Goal: Transaction & Acquisition: Download file/media

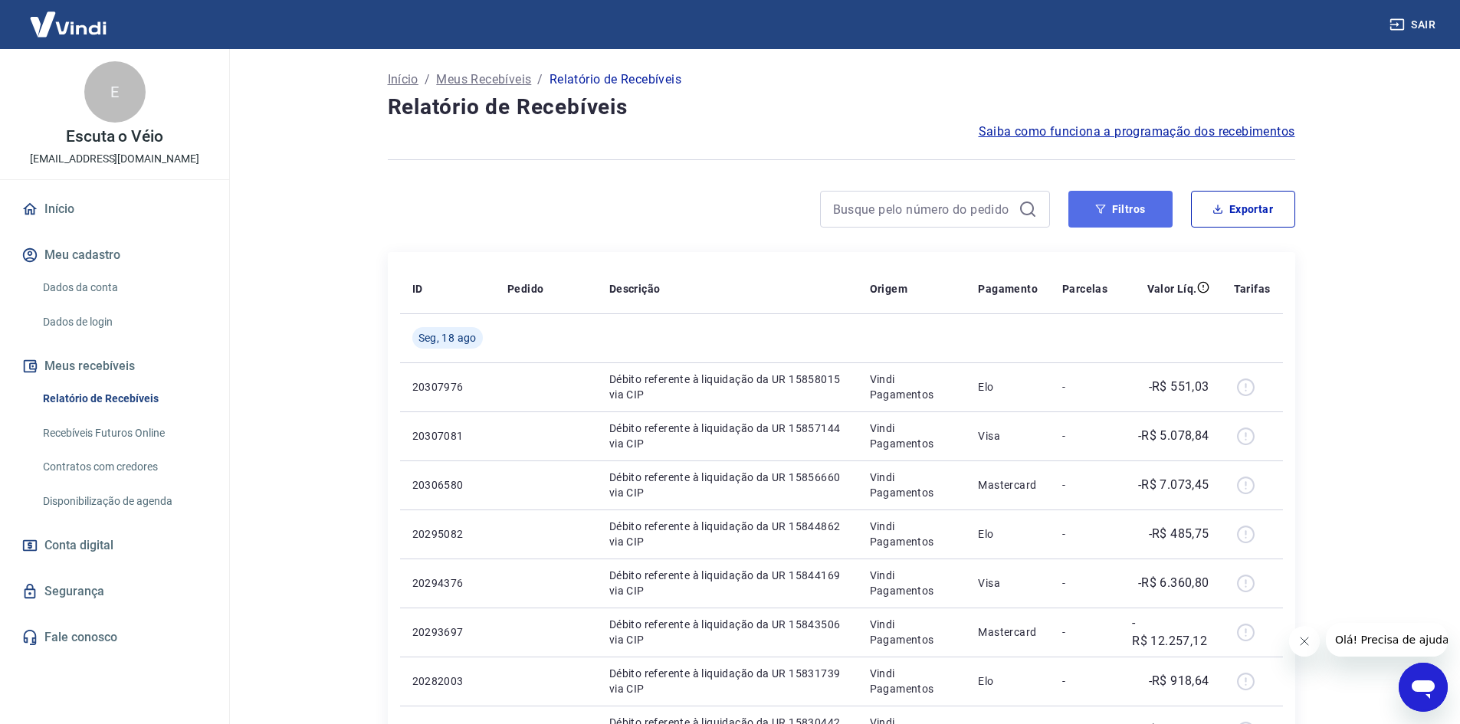
click at [1129, 212] on button "Filtros" at bounding box center [1121, 209] width 104 height 37
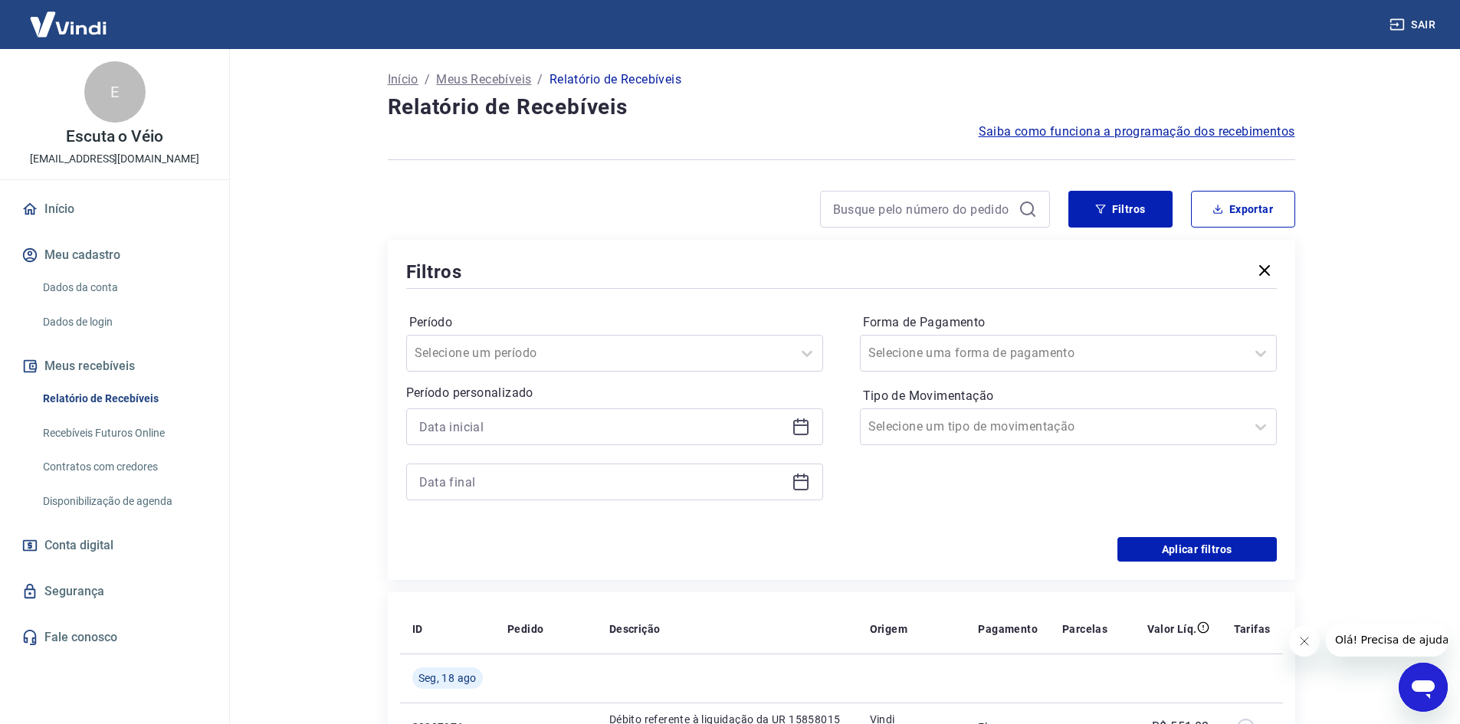
click at [800, 422] on icon at bounding box center [801, 427] width 18 height 18
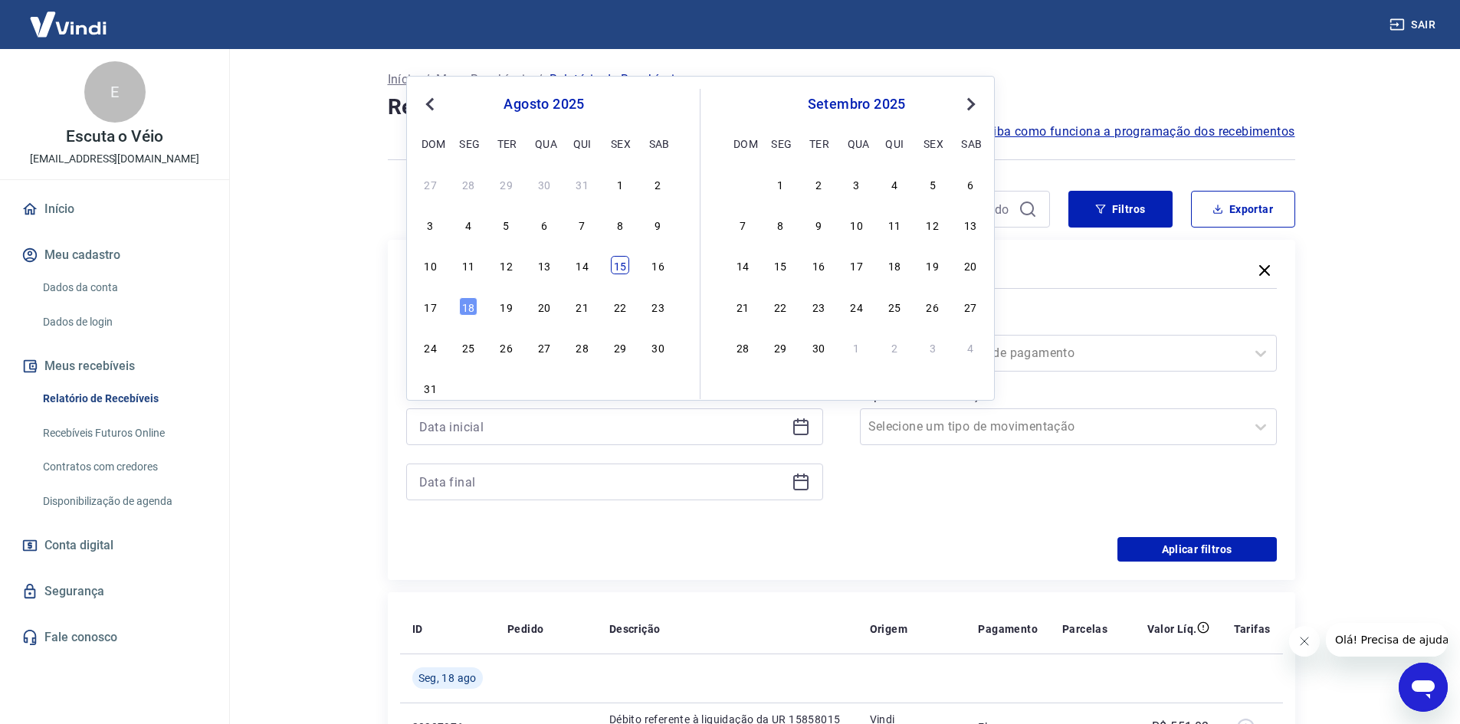
click at [626, 265] on div "15" at bounding box center [620, 265] width 18 height 18
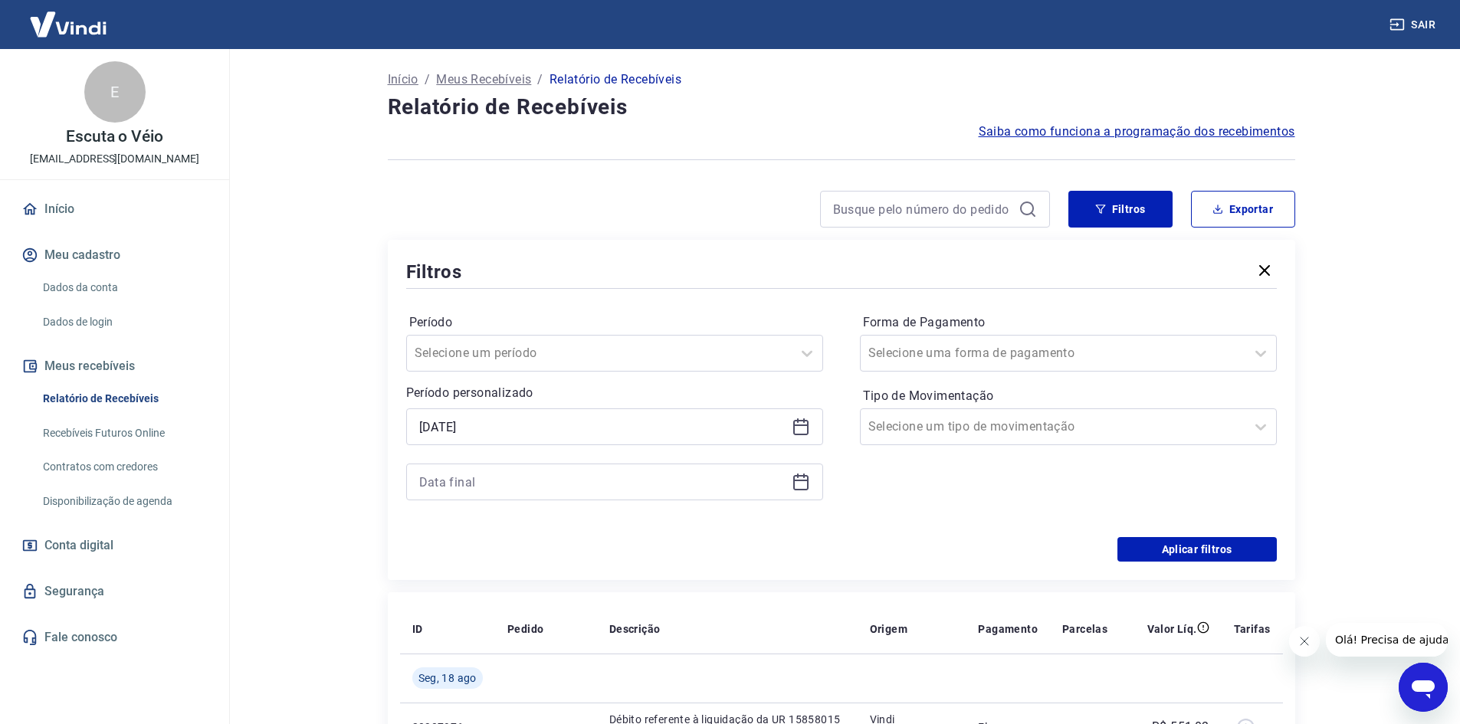
type input "[DATE]"
click at [805, 478] on icon at bounding box center [801, 482] width 18 height 18
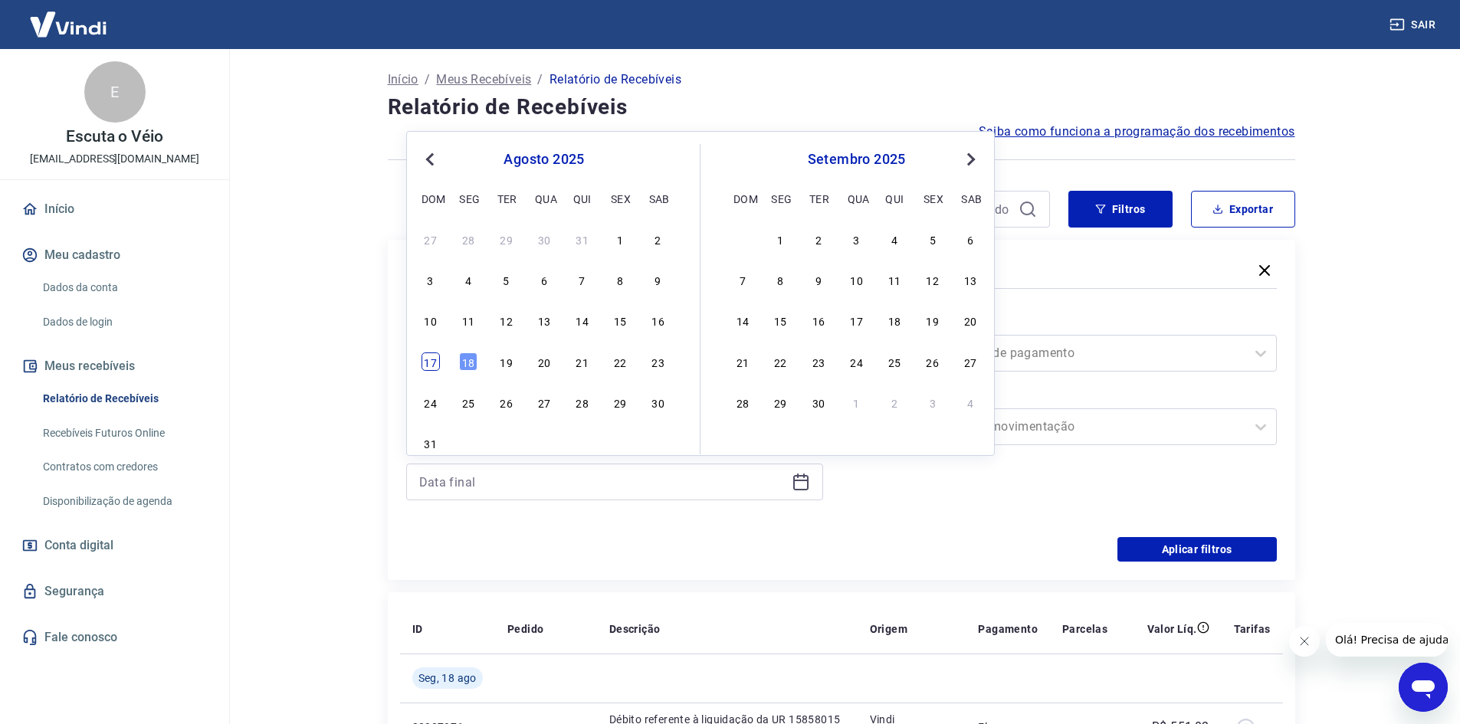
click at [429, 367] on div "17" at bounding box center [431, 362] width 18 height 18
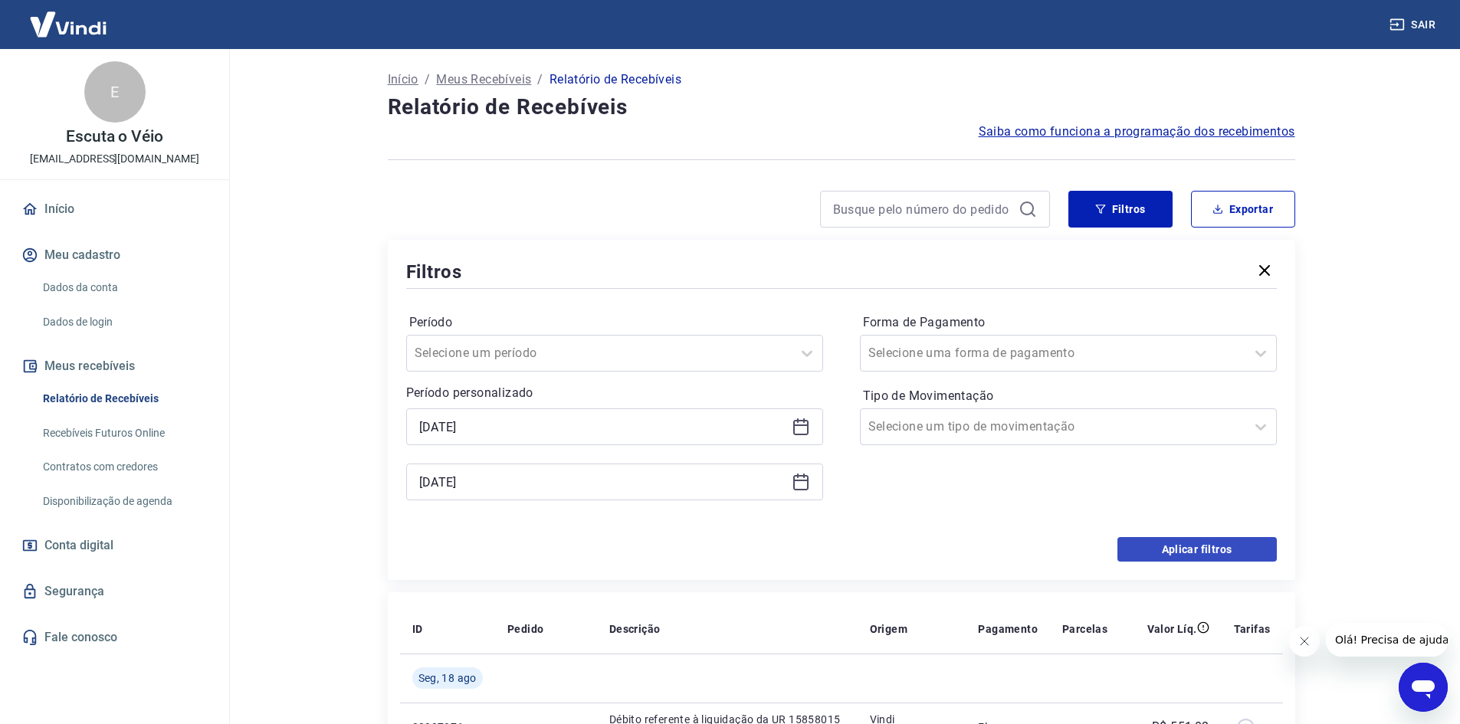
type input "[DATE]"
click at [1177, 545] on button "Aplicar filtros" at bounding box center [1197, 549] width 159 height 25
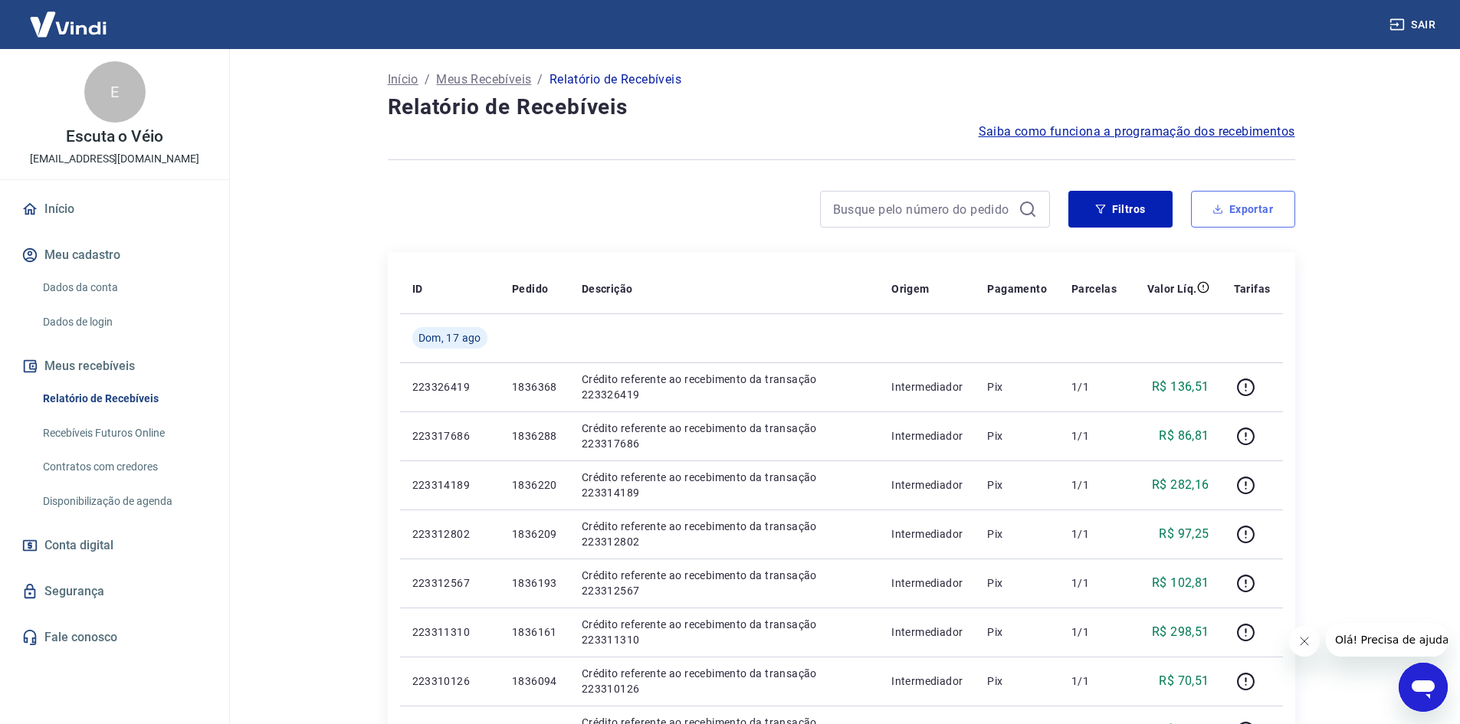
click at [1252, 203] on button "Exportar" at bounding box center [1243, 209] width 104 height 37
type input "[DATE]"
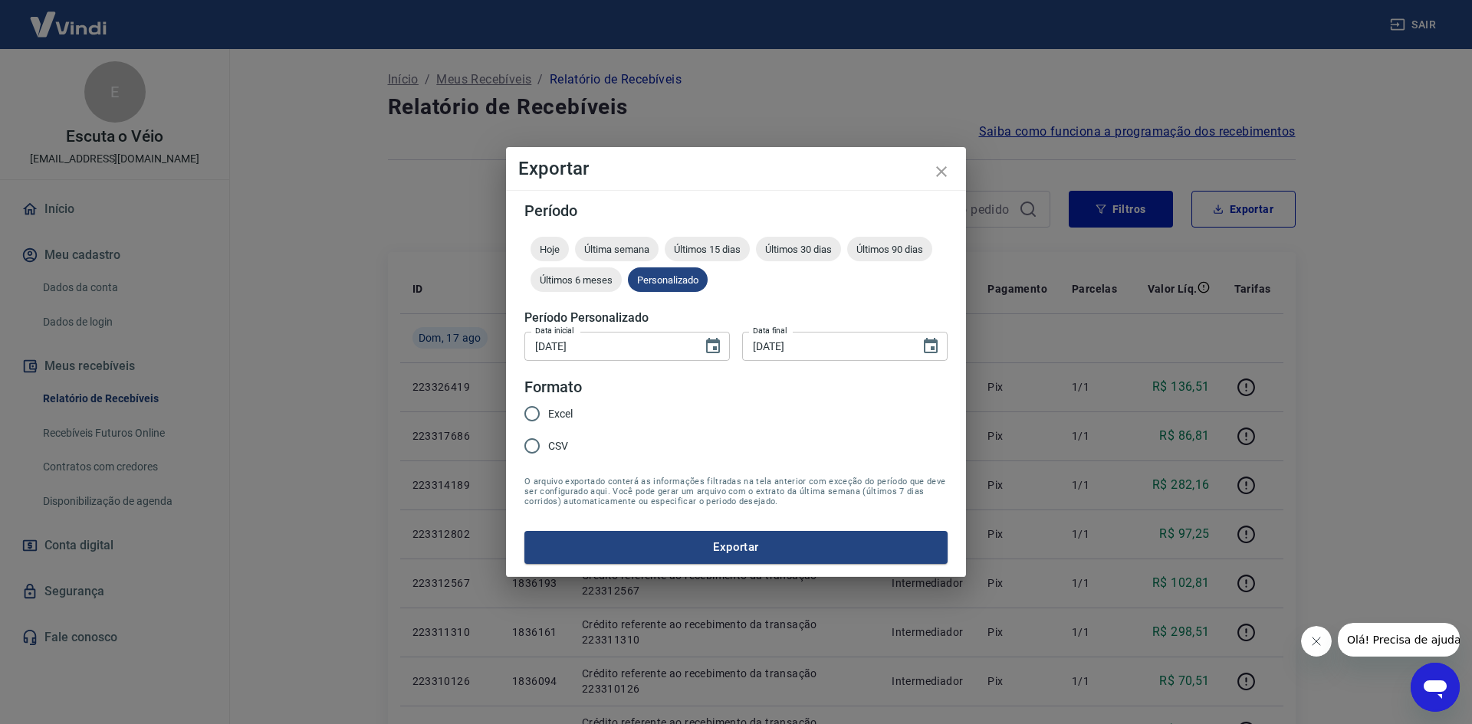
click at [554, 410] on span "Excel" at bounding box center [560, 414] width 25 height 16
click at [548, 410] on input "Excel" at bounding box center [532, 414] width 32 height 32
radio input "true"
click at [615, 535] on button "Exportar" at bounding box center [735, 547] width 423 height 32
